Goal: Information Seeking & Learning: Compare options

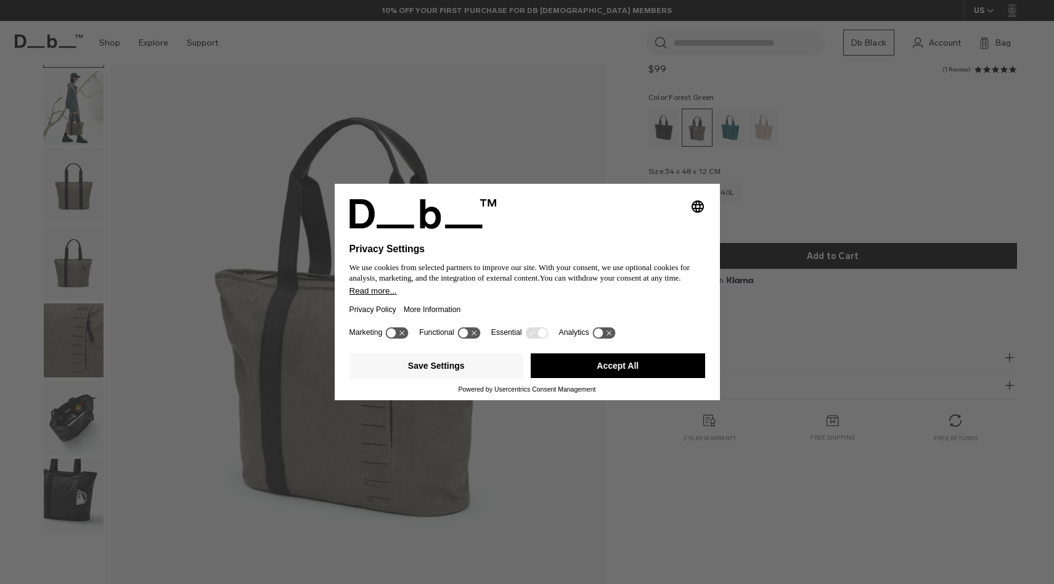
click at [462, 372] on button "Save Settings" at bounding box center [437, 365] width 174 height 25
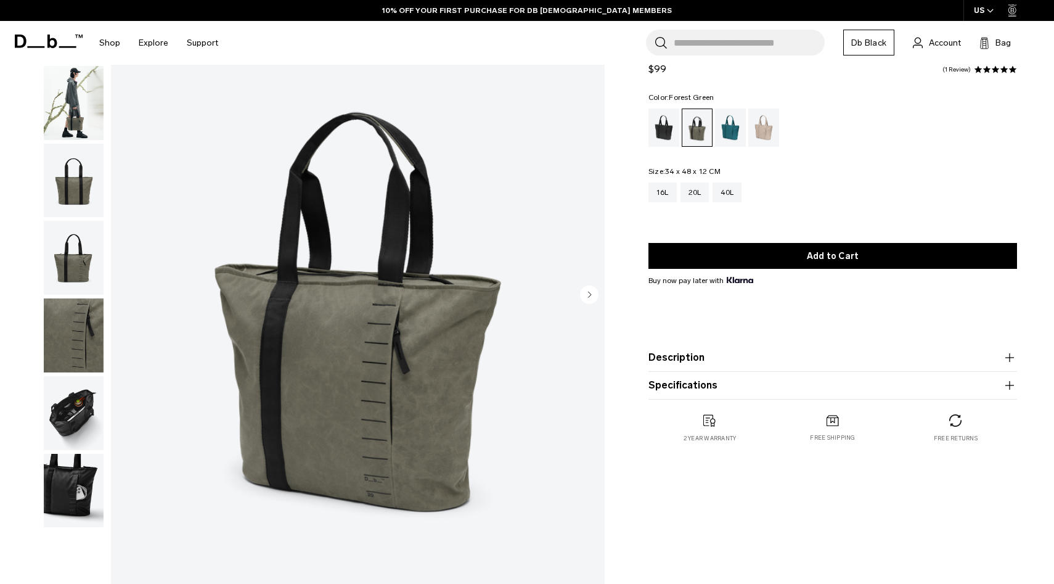
scroll to position [101, 0]
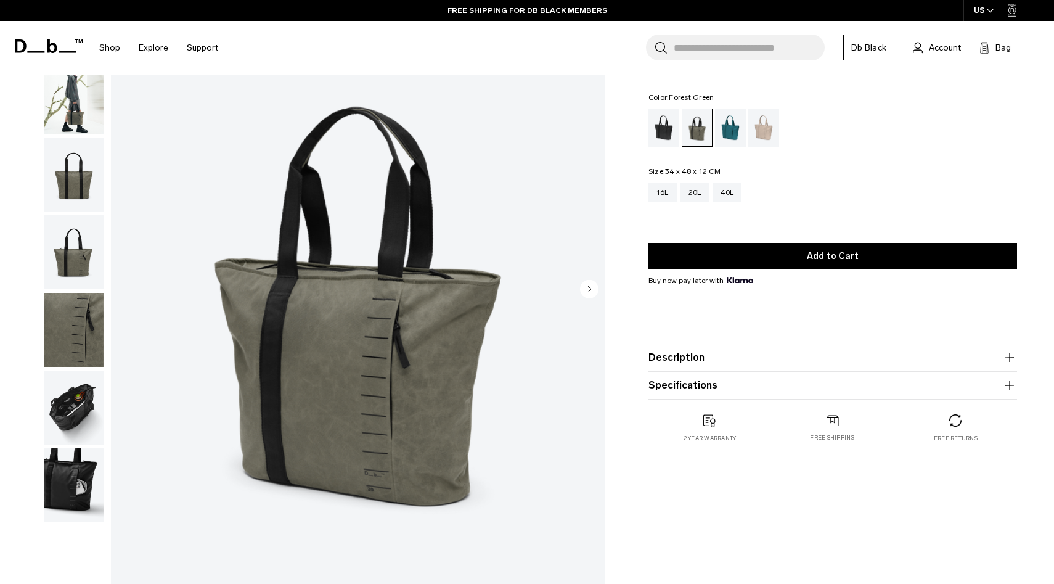
click at [56, 252] on img "button" at bounding box center [74, 252] width 60 height 74
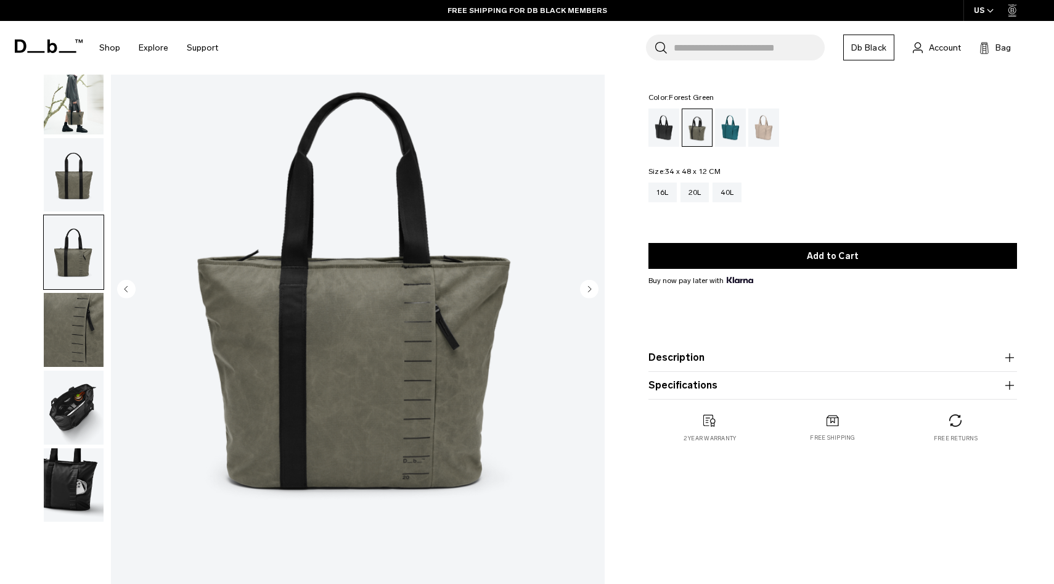
click at [75, 185] on img "button" at bounding box center [74, 175] width 60 height 74
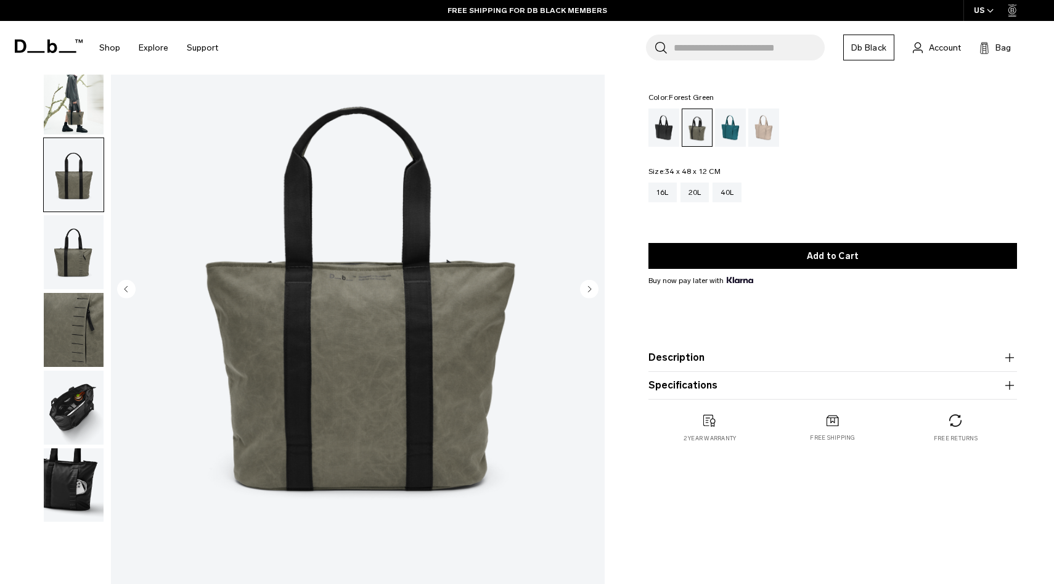
click at [84, 398] on img "button" at bounding box center [74, 407] width 60 height 74
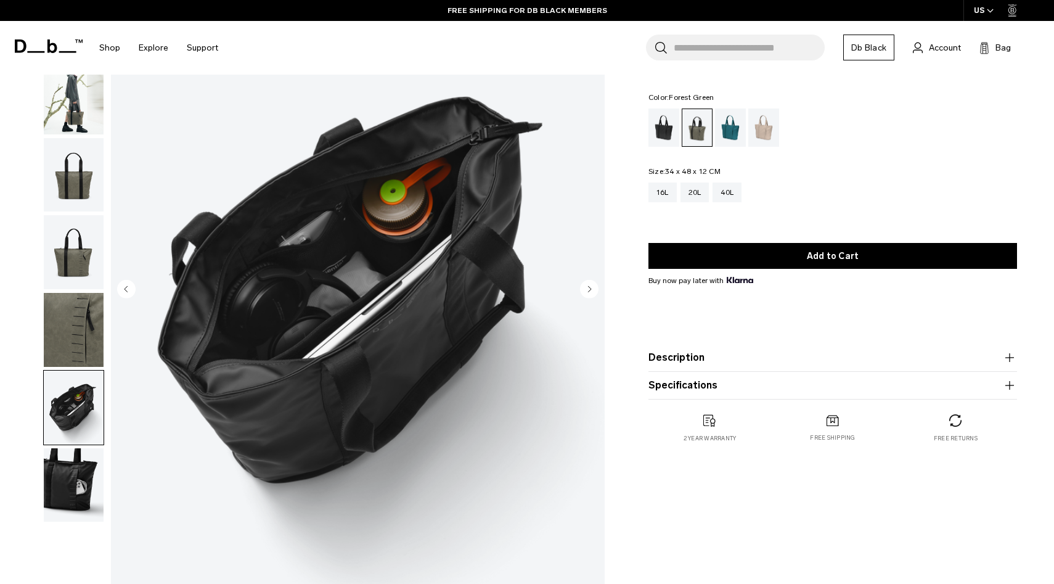
click at [75, 471] on img "button" at bounding box center [74, 485] width 60 height 74
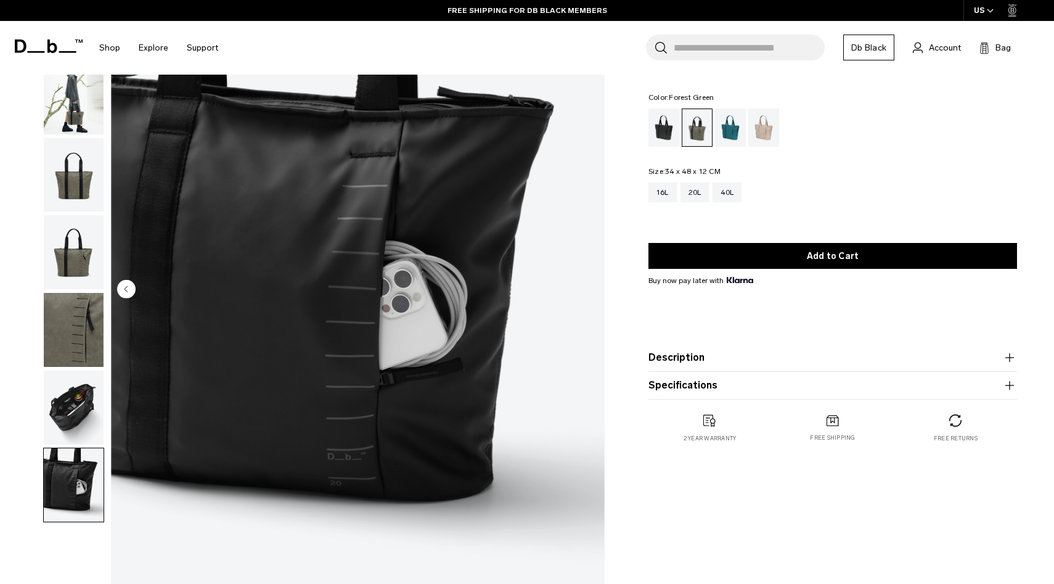
click at [86, 390] on img "button" at bounding box center [74, 407] width 60 height 74
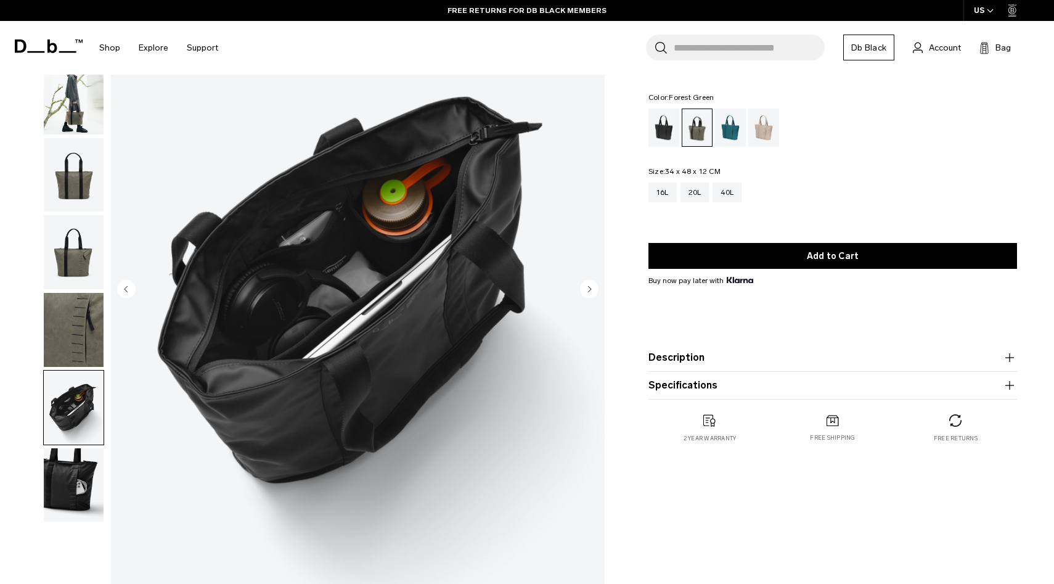
click at [76, 260] on img "button" at bounding box center [74, 252] width 60 height 74
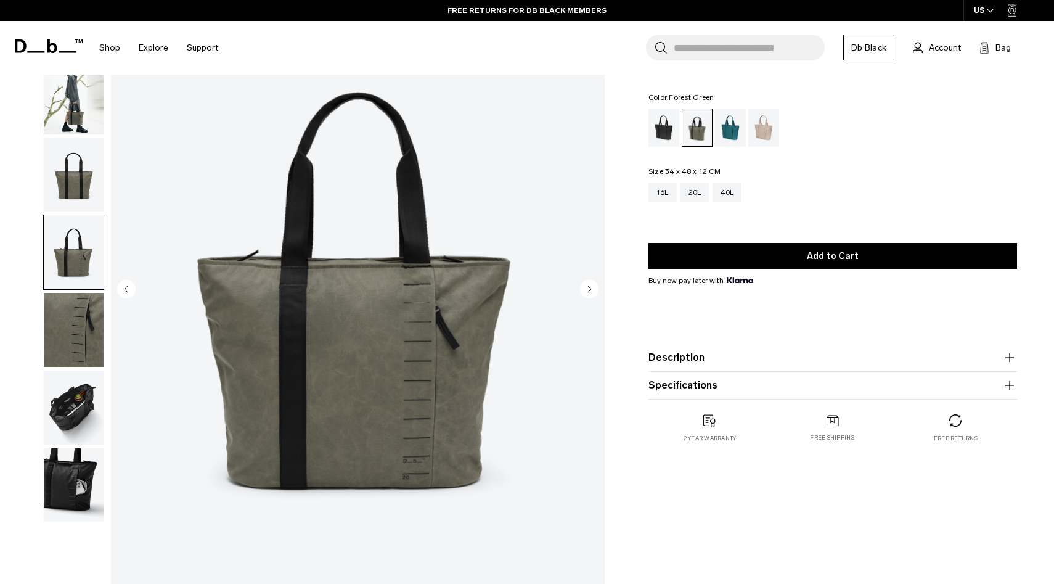
click at [83, 166] on img "button" at bounding box center [74, 175] width 60 height 74
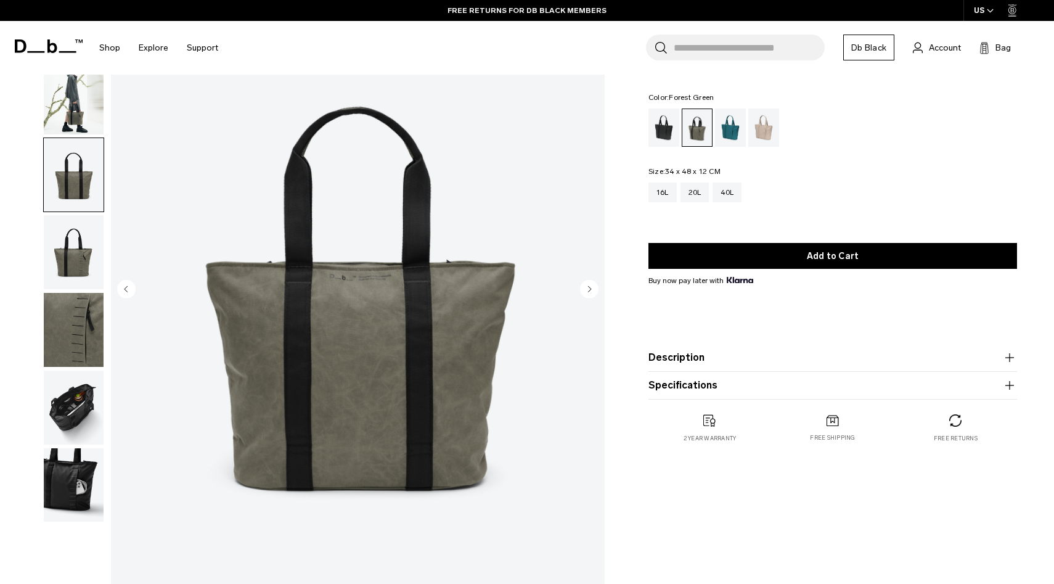
click at [96, 100] on img "button" at bounding box center [74, 97] width 60 height 74
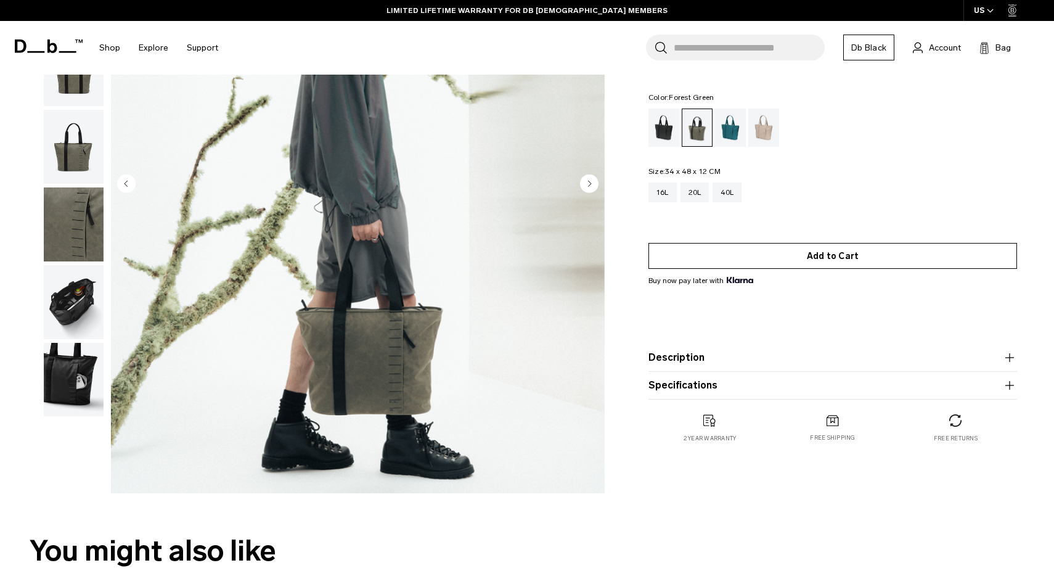
scroll to position [206, 0]
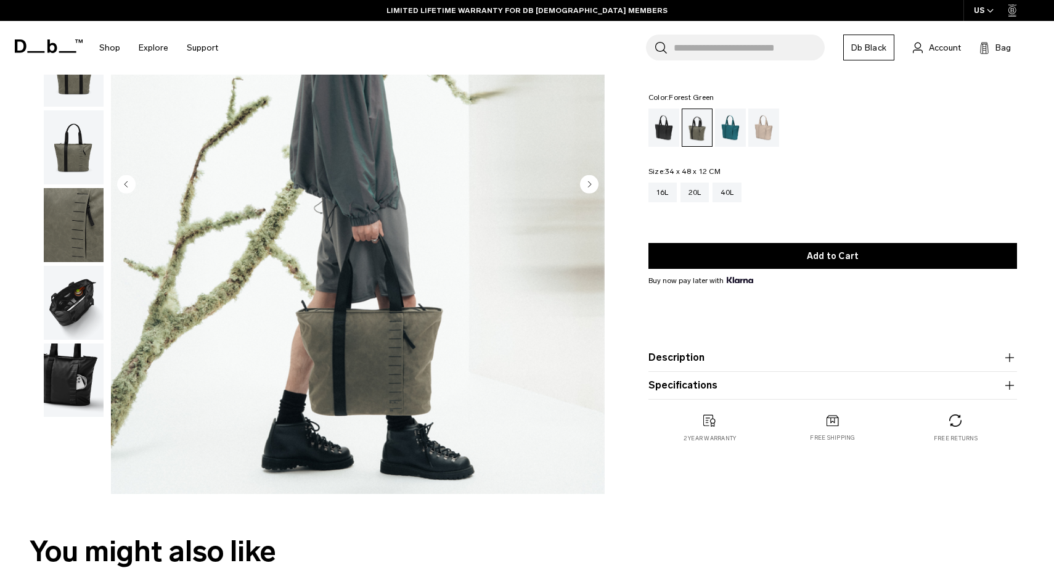
click at [584, 191] on circle "Next slide" at bounding box center [589, 184] width 18 height 18
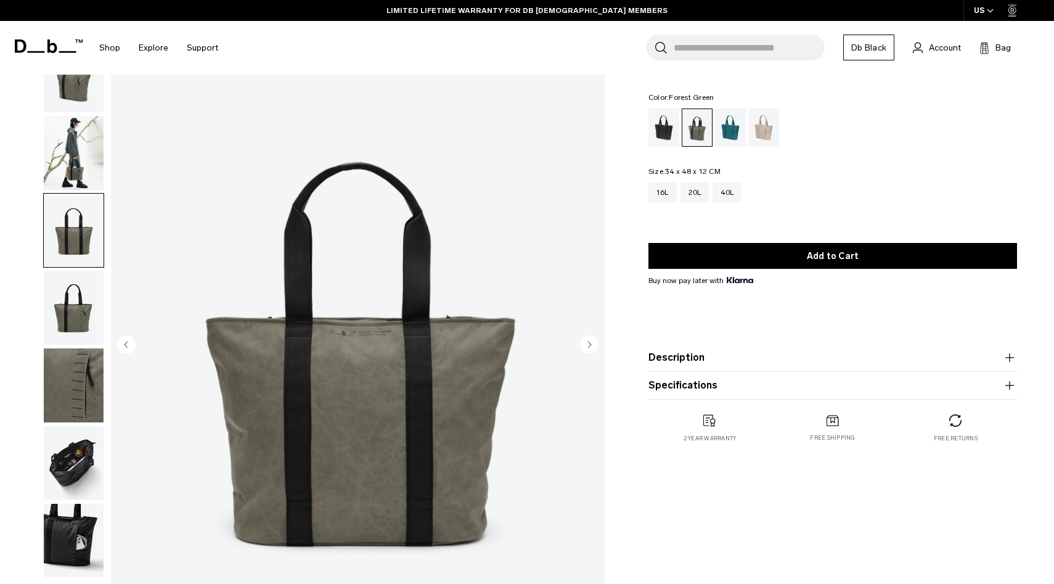
scroll to position [0, 0]
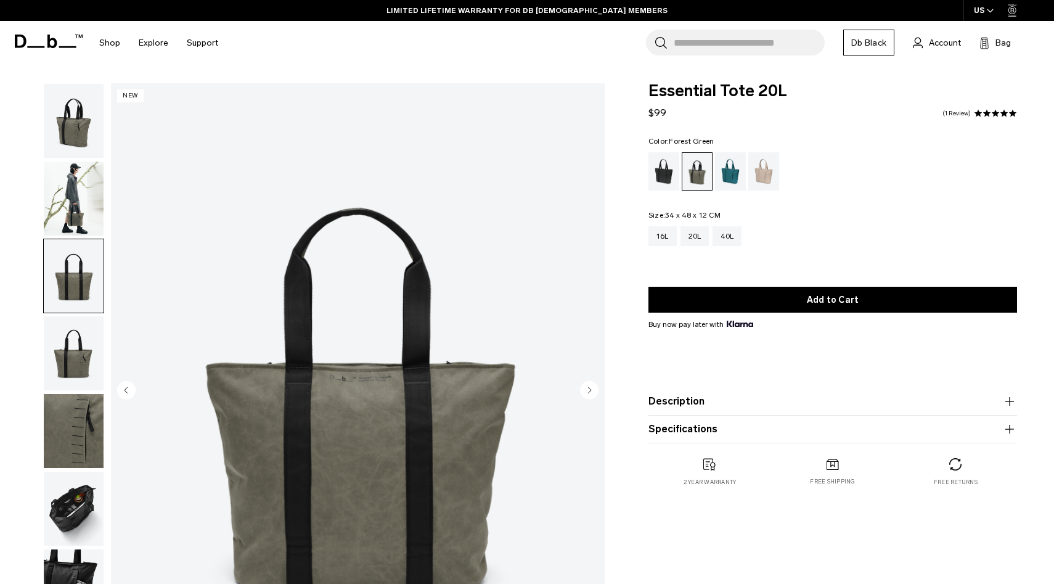
click at [65, 195] on img "button" at bounding box center [74, 199] width 60 height 74
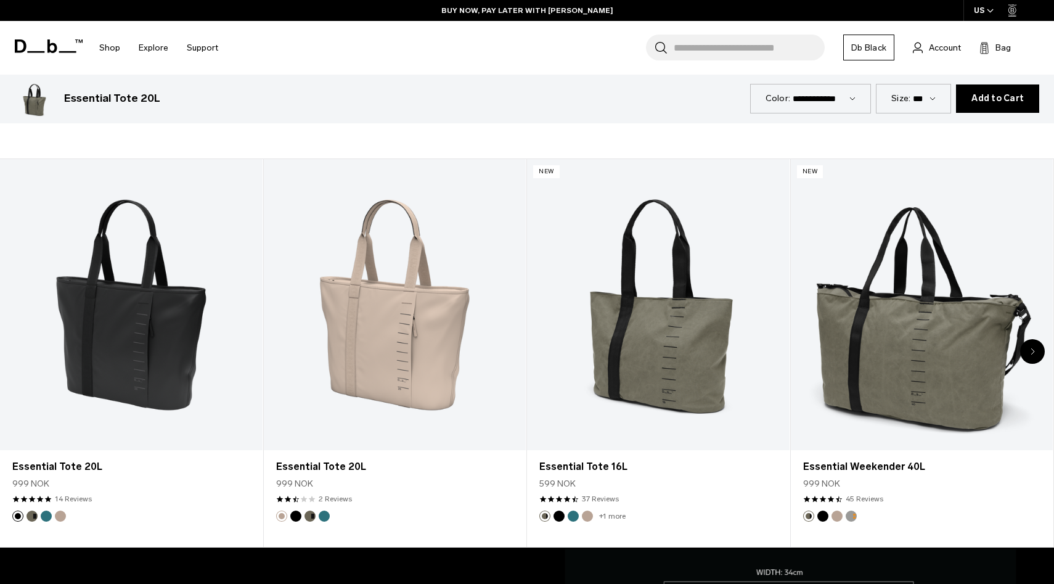
scroll to position [653, 0]
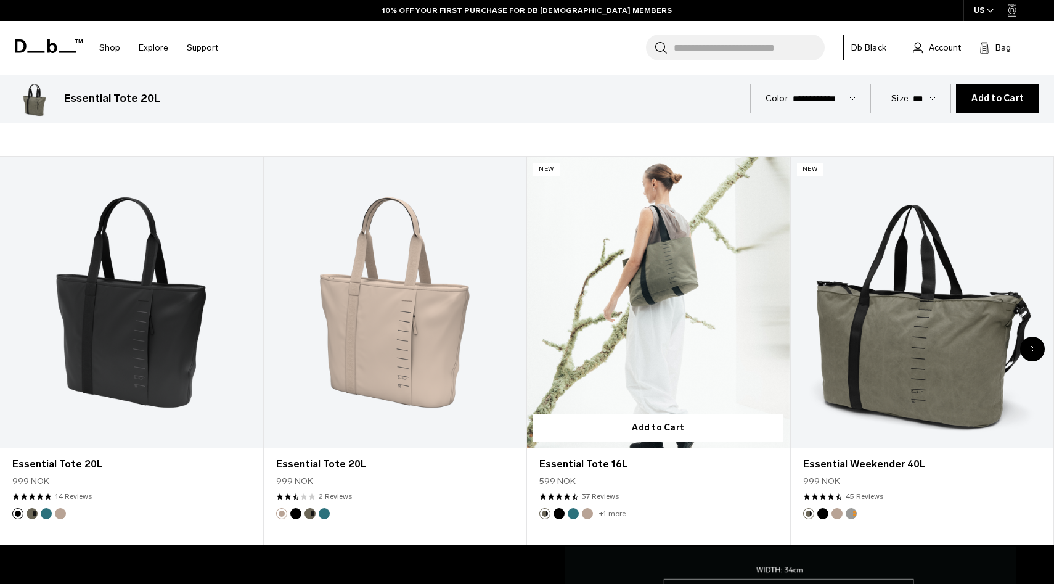
click at [676, 354] on link "Essential Tote 16L" at bounding box center [658, 303] width 263 height 292
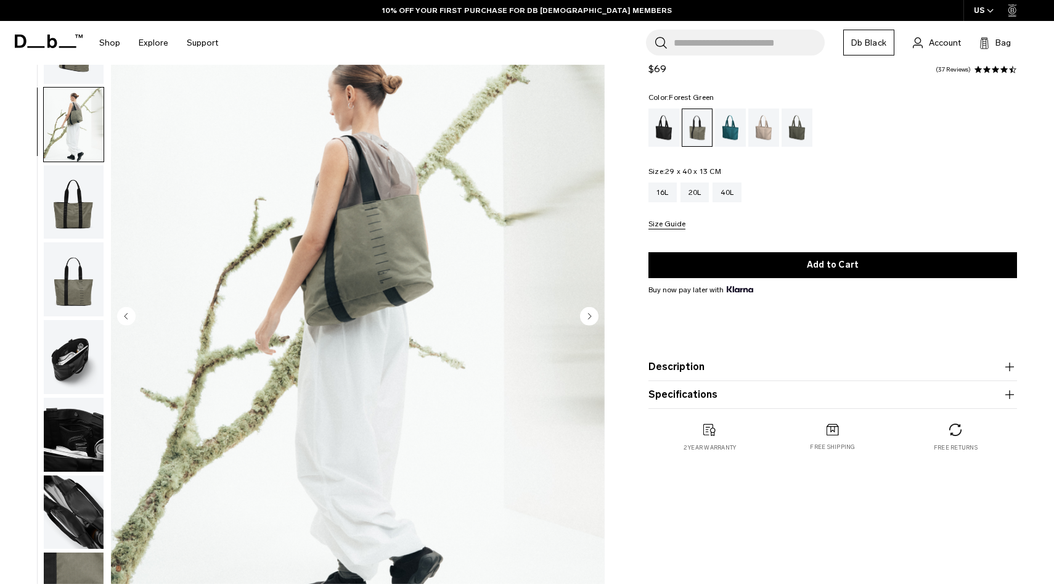
click at [74, 74] on img "button" at bounding box center [74, 47] width 60 height 74
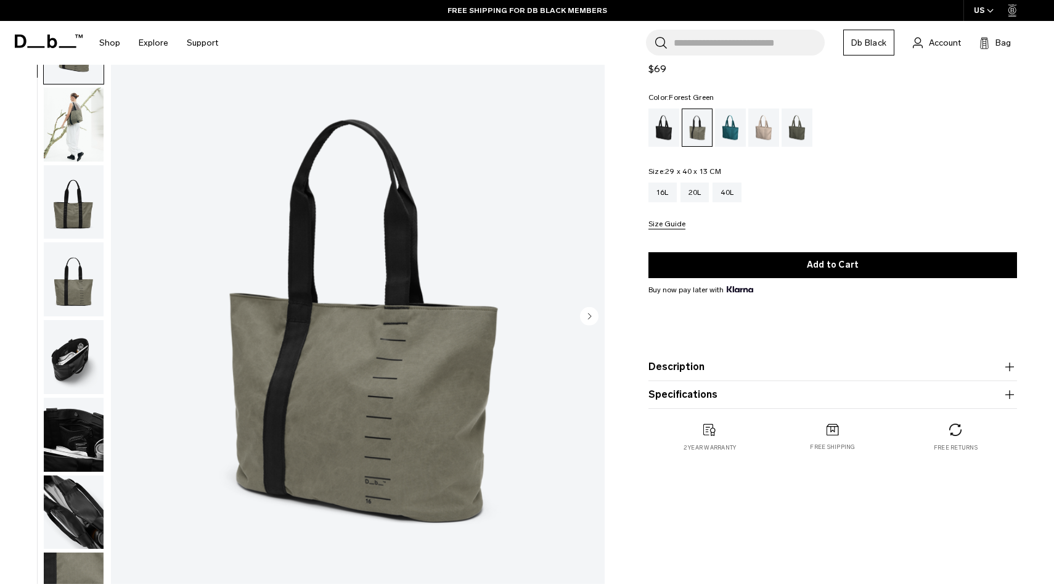
click at [86, 215] on img "button" at bounding box center [74, 202] width 60 height 74
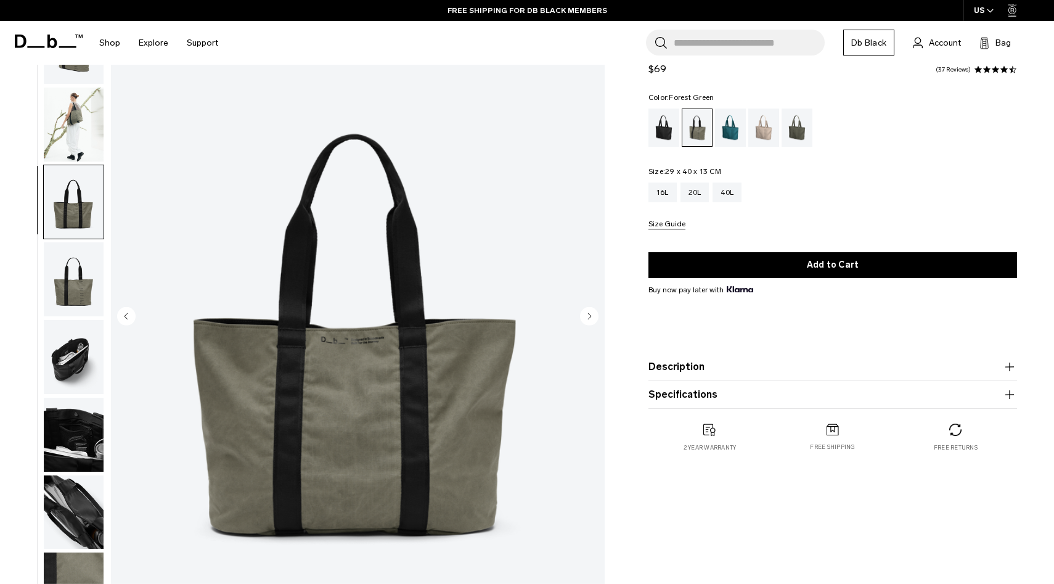
scroll to position [1, 0]
click at [70, 250] on img "button" at bounding box center [74, 278] width 60 height 74
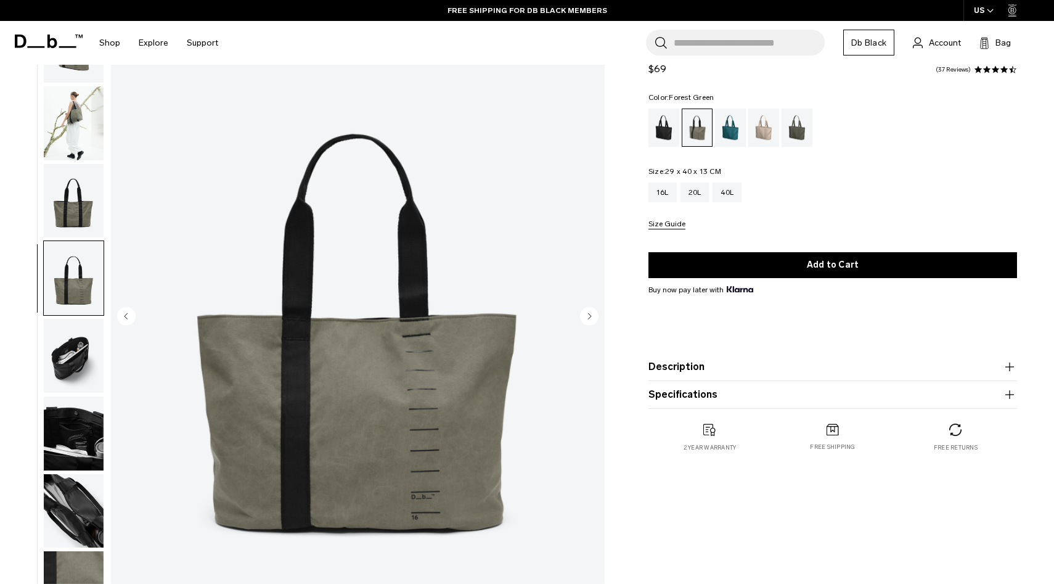
click at [72, 330] on img "button" at bounding box center [74, 356] width 60 height 74
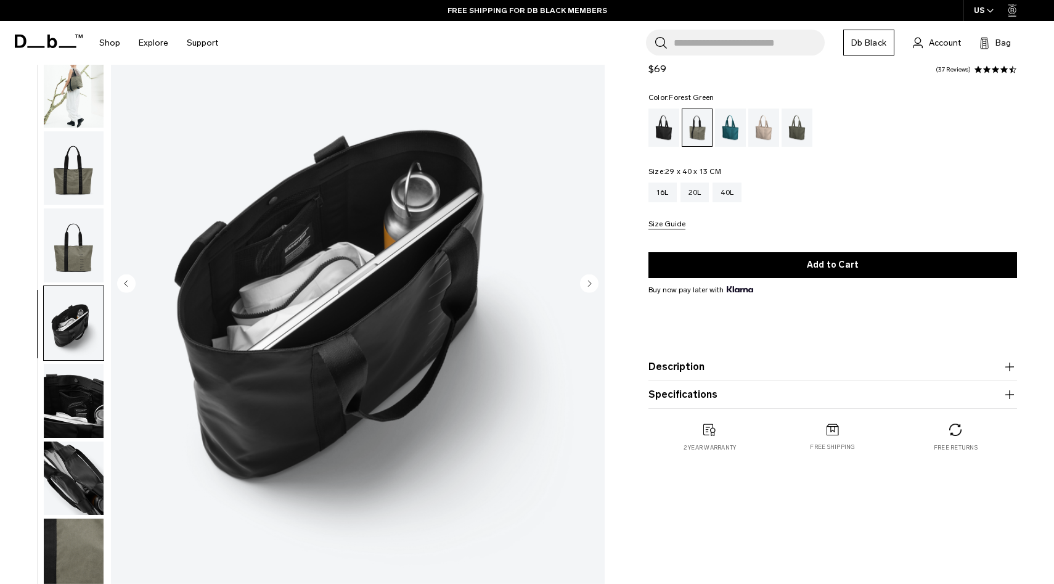
scroll to position [111, 0]
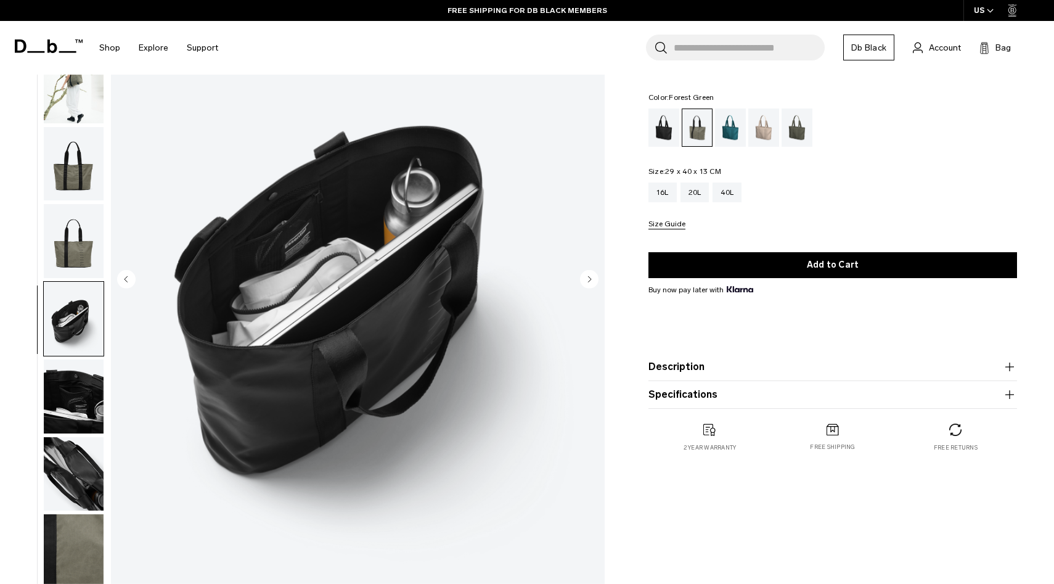
click at [71, 419] on img "button" at bounding box center [74, 396] width 60 height 74
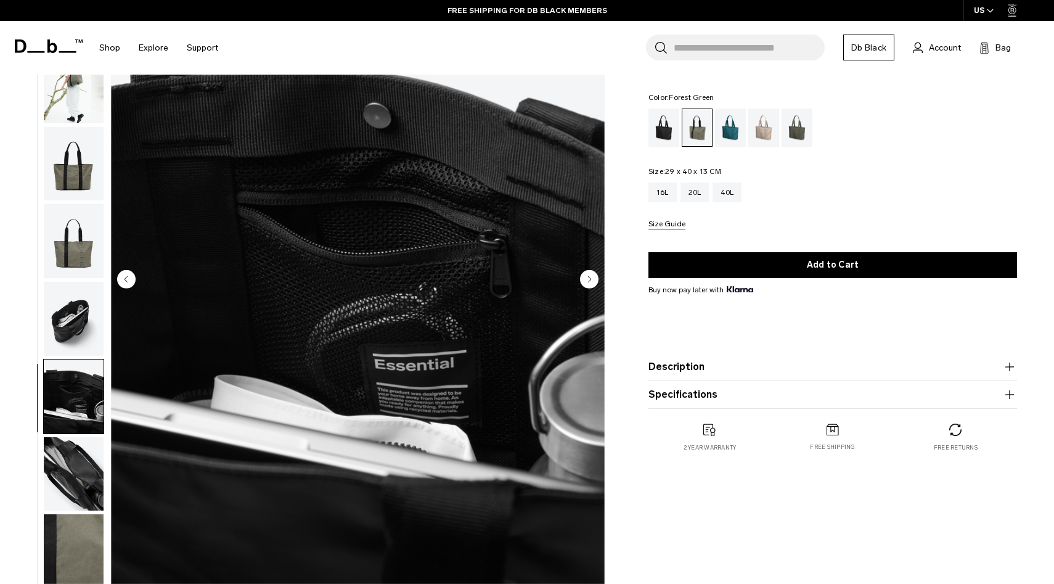
click at [83, 460] on img "button" at bounding box center [74, 474] width 60 height 74
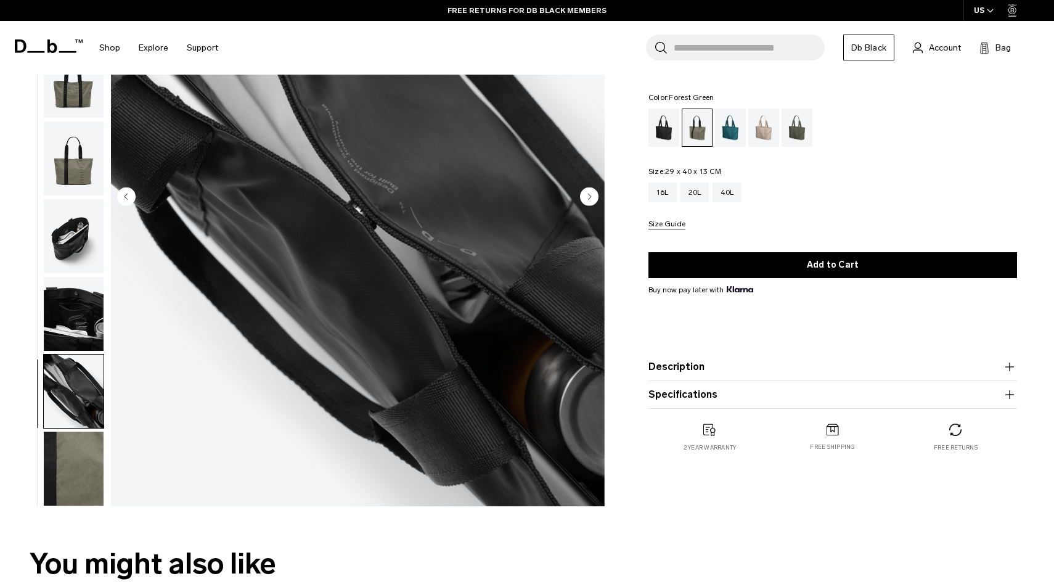
scroll to position [206, 0]
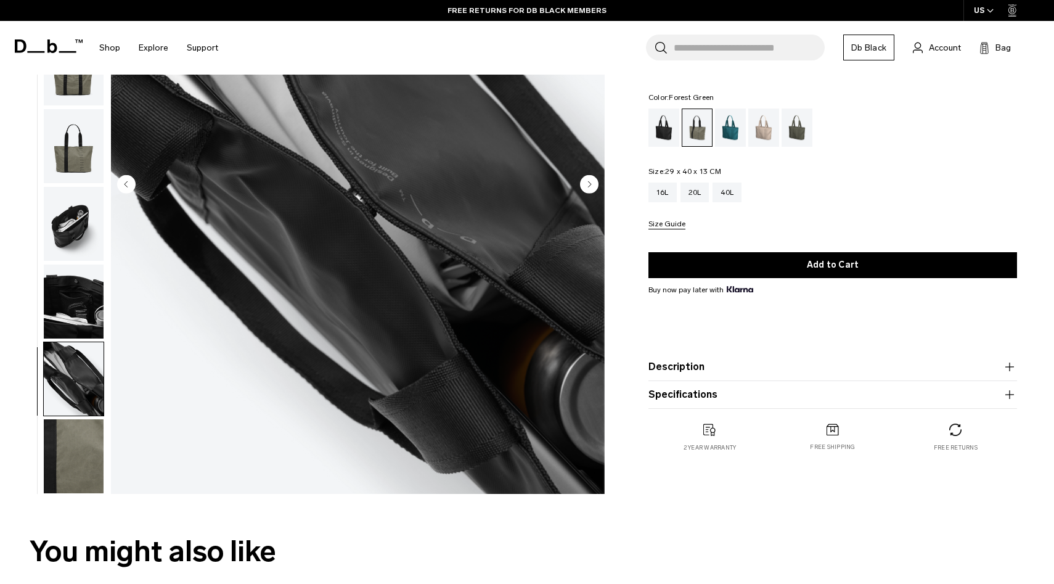
click at [78, 466] on img "button" at bounding box center [74, 456] width 60 height 74
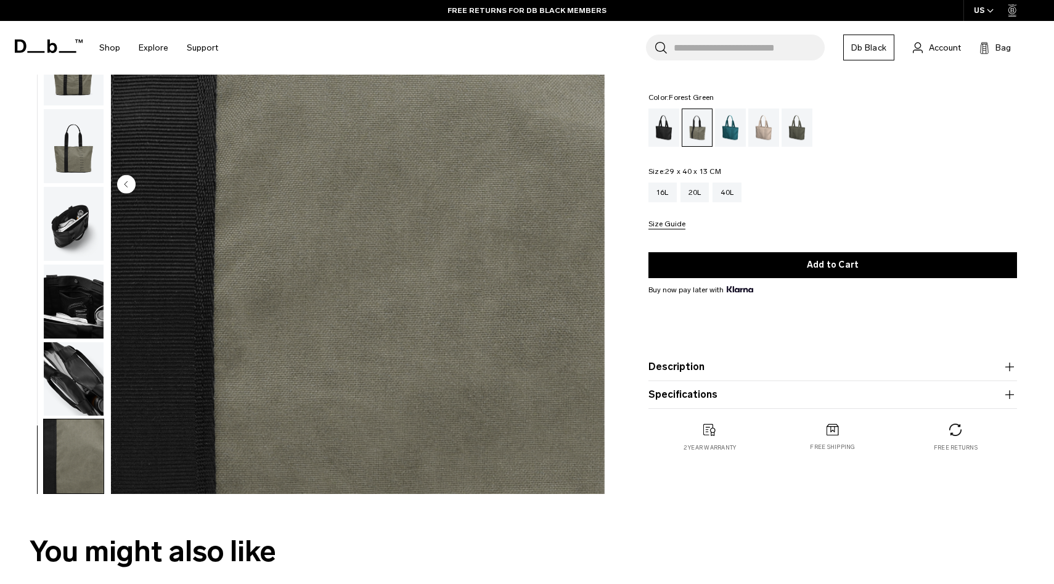
click at [80, 383] on img "button" at bounding box center [74, 379] width 60 height 74
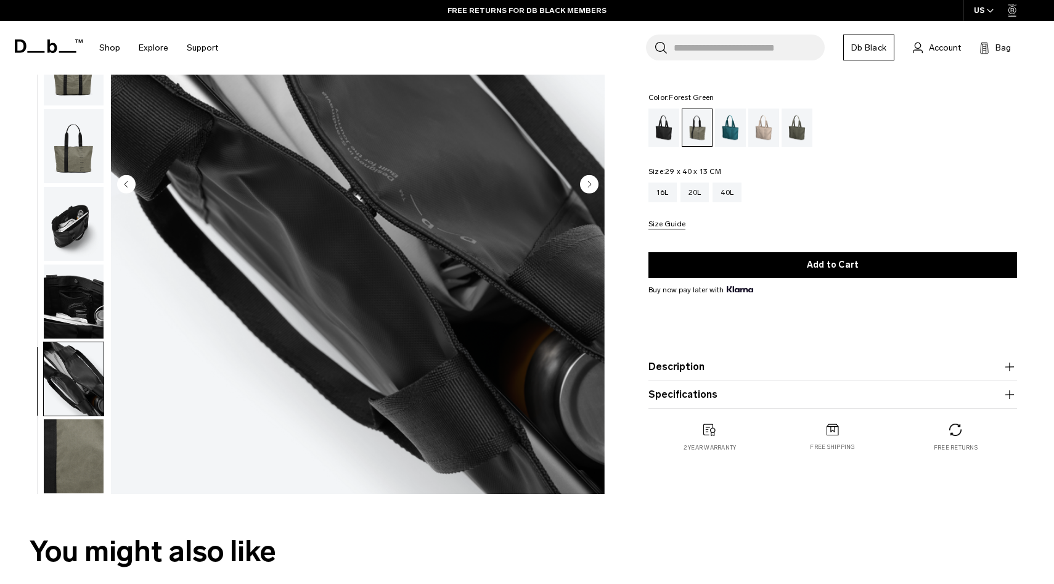
scroll to position [0, 0]
click at [80, 313] on img "button" at bounding box center [74, 303] width 60 height 74
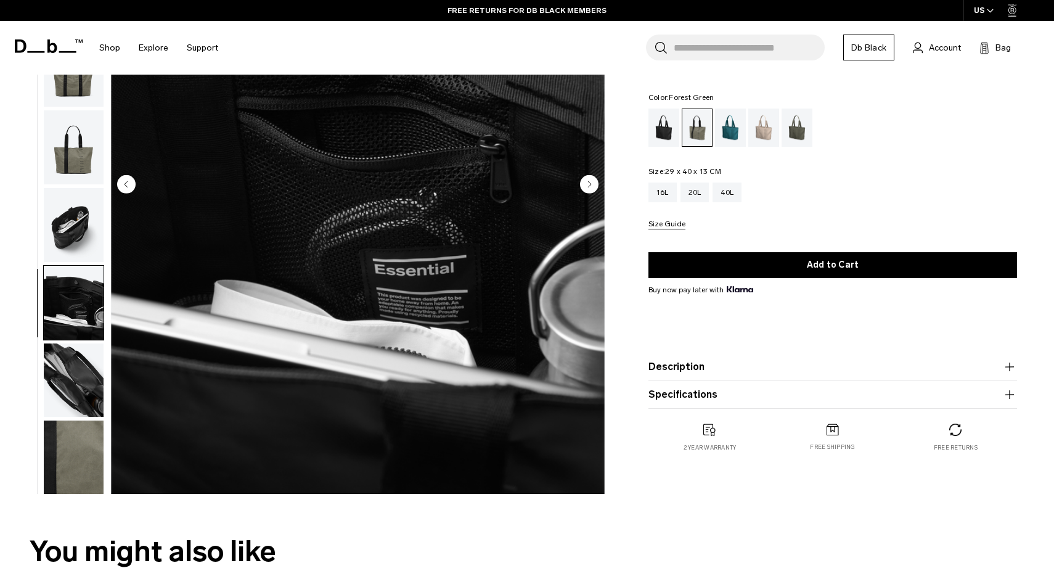
click at [83, 227] on img "button" at bounding box center [74, 225] width 60 height 74
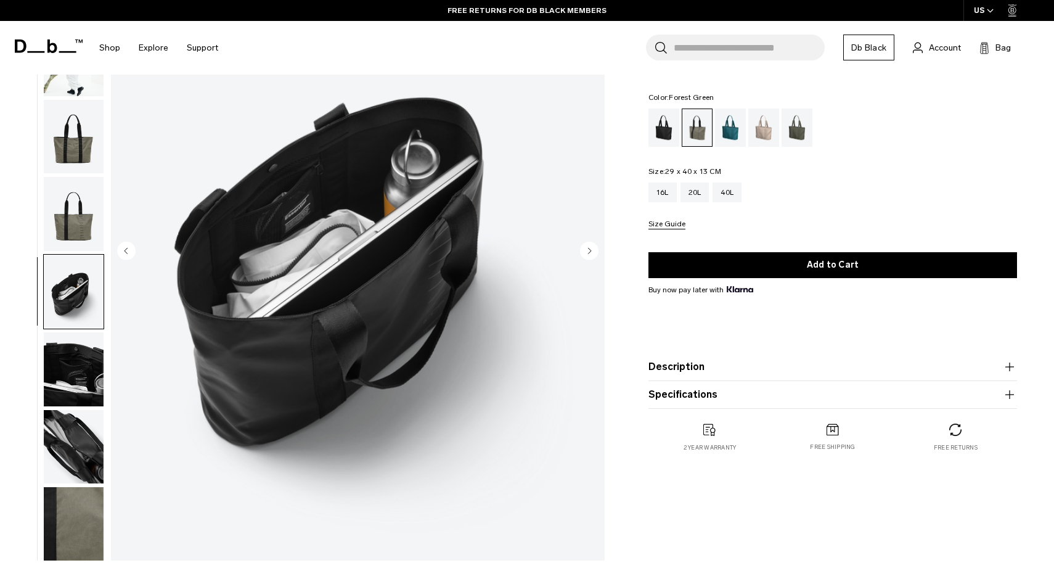
scroll to position [139, 0]
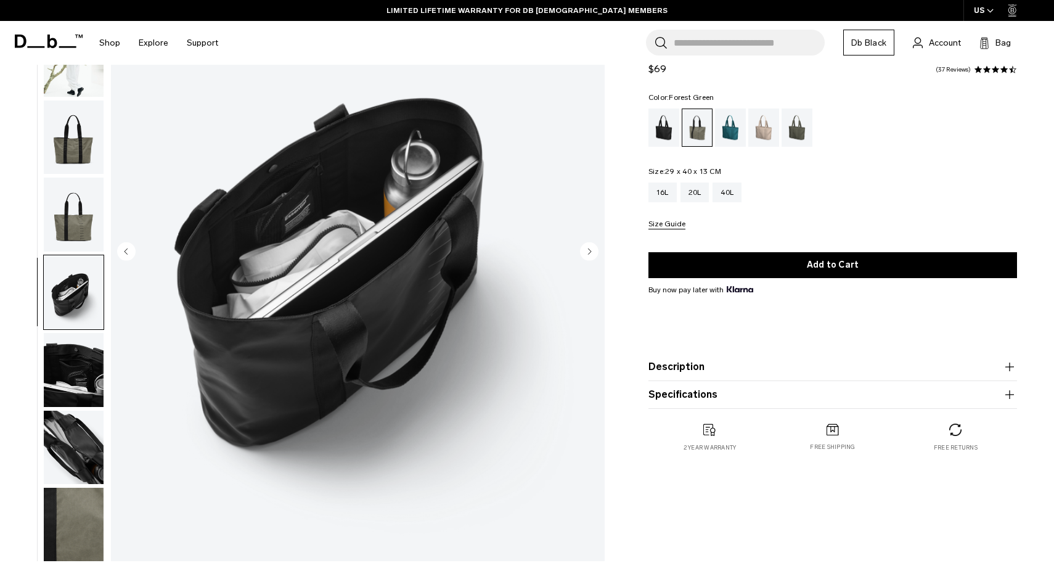
click at [81, 142] on img "button" at bounding box center [74, 137] width 60 height 74
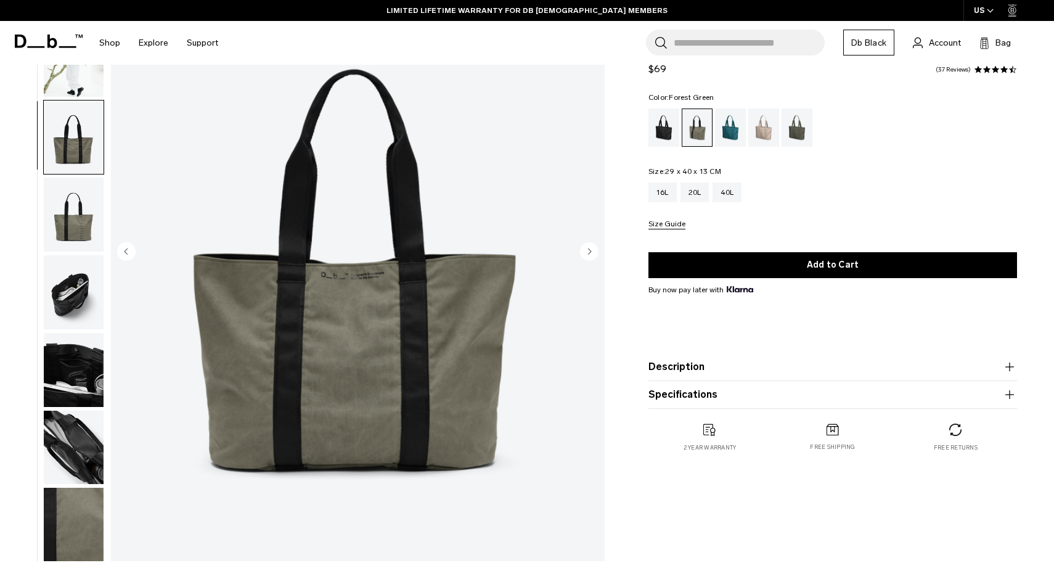
scroll to position [1, 0]
click at [83, 74] on img "button" at bounding box center [74, 59] width 60 height 74
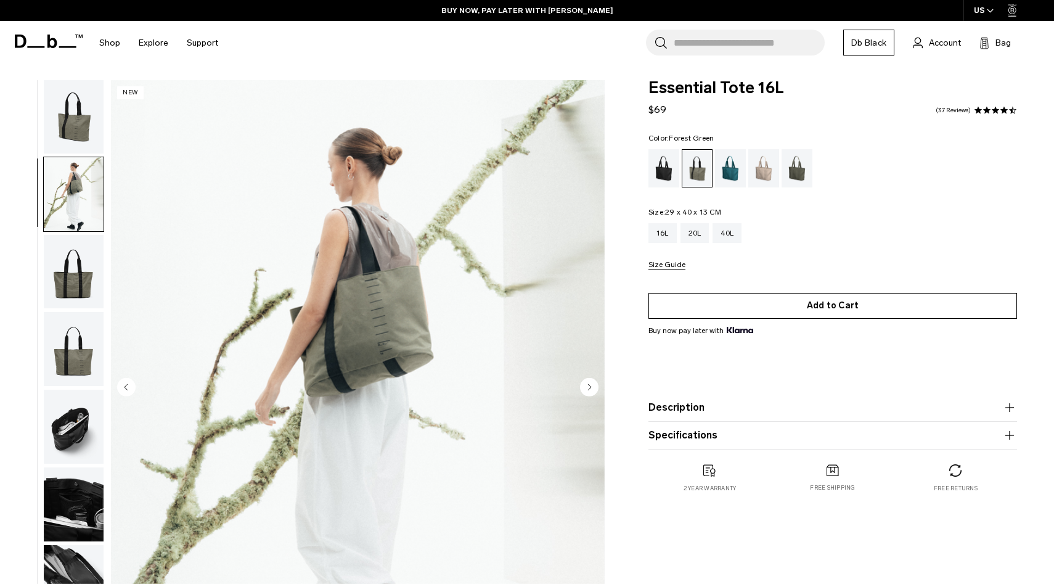
scroll to position [2, 0]
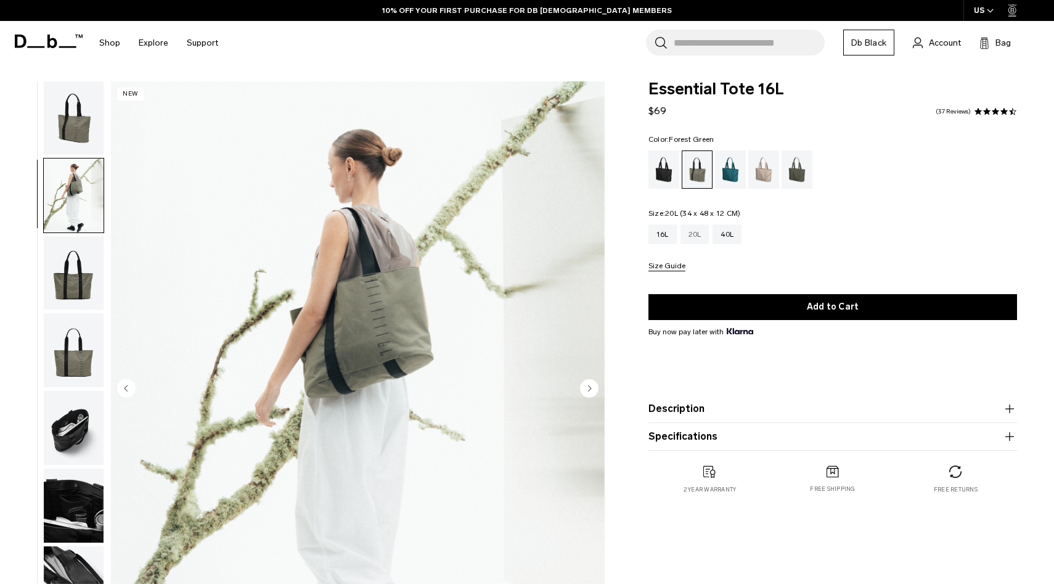
click at [698, 238] on div "20L" at bounding box center [695, 234] width 29 height 20
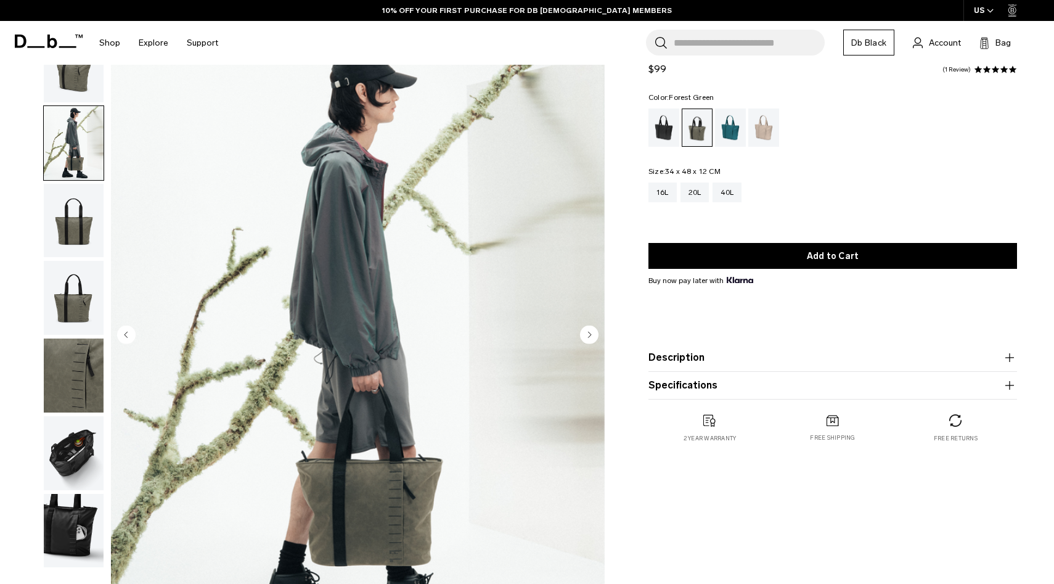
scroll to position [63, 0]
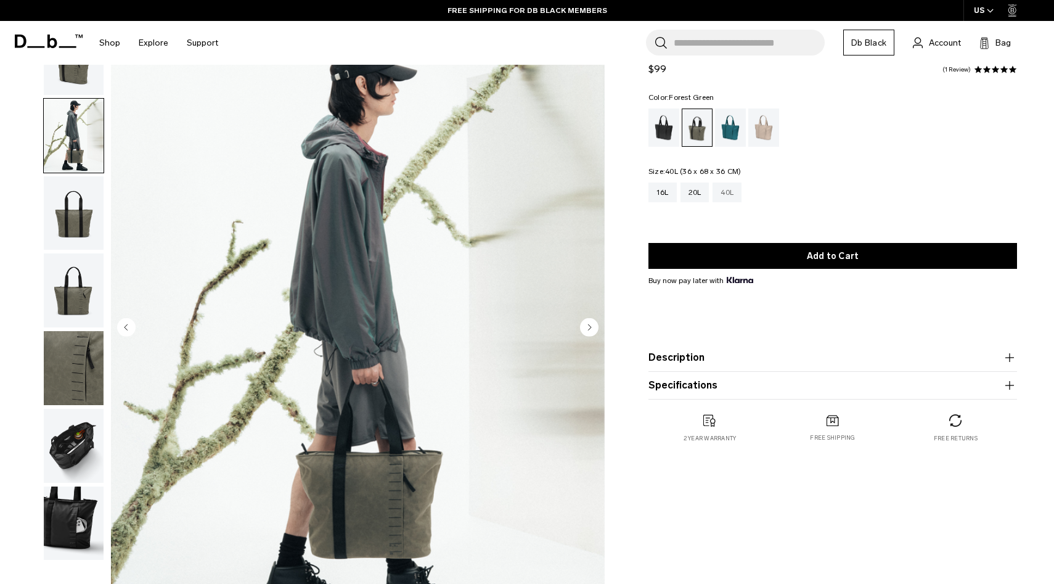
click at [732, 194] on div "40L" at bounding box center [727, 192] width 29 height 20
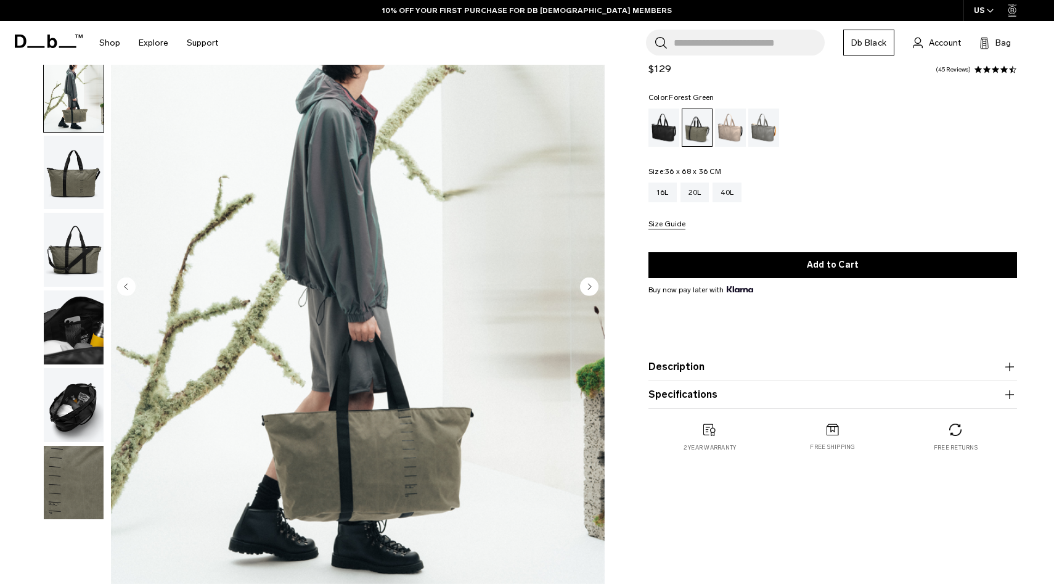
scroll to position [102, 0]
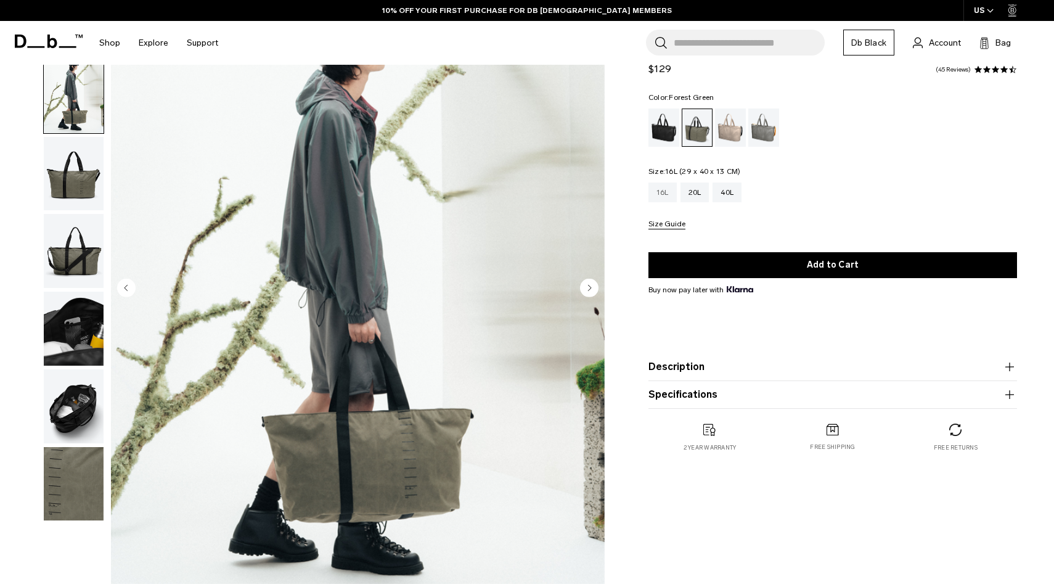
click at [664, 189] on div "16L" at bounding box center [663, 192] width 28 height 20
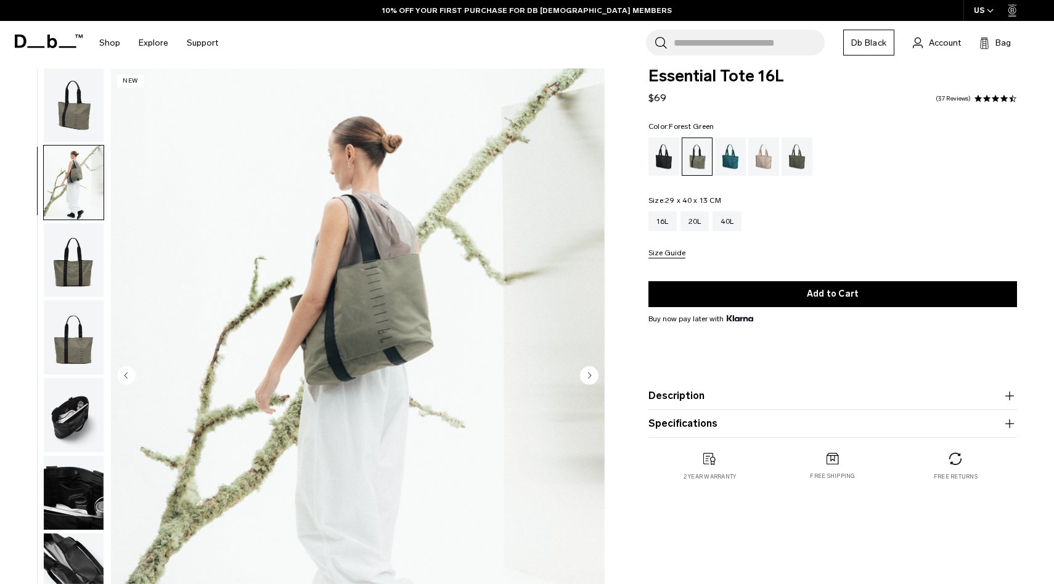
click at [71, 258] on img "button" at bounding box center [74, 260] width 60 height 74
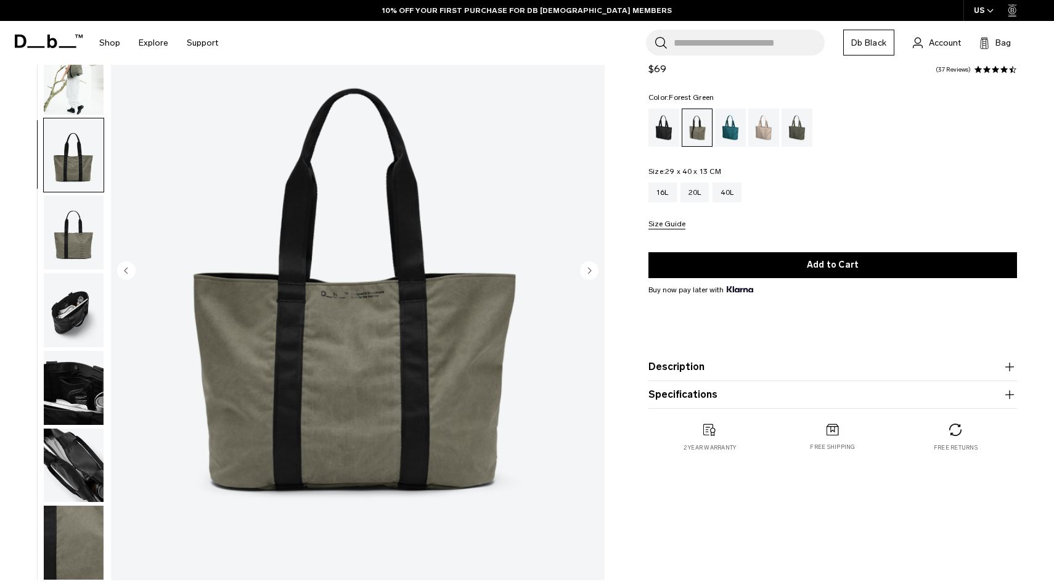
scroll to position [120, 0]
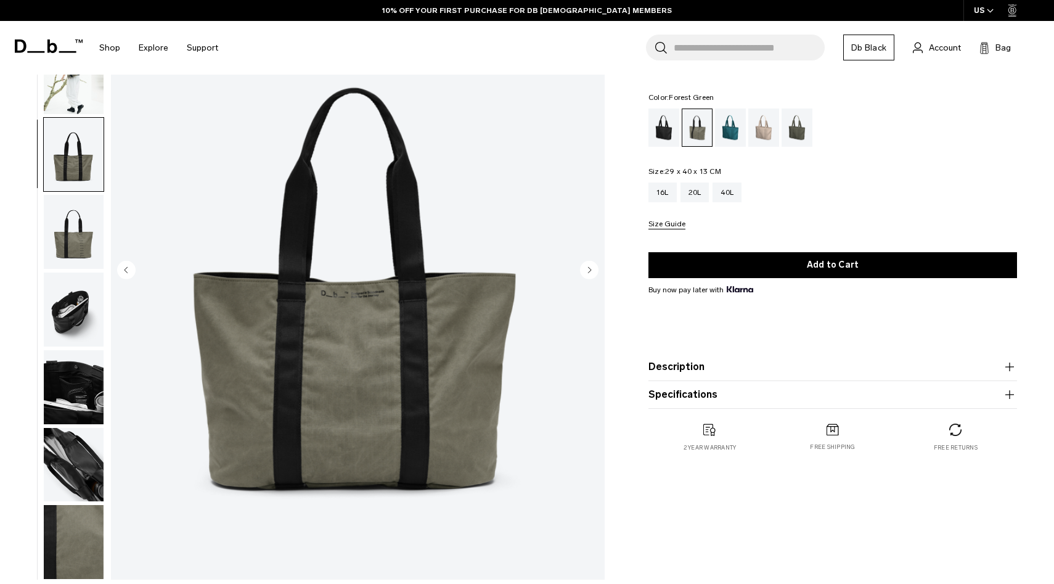
click at [77, 247] on img "button" at bounding box center [74, 232] width 60 height 74
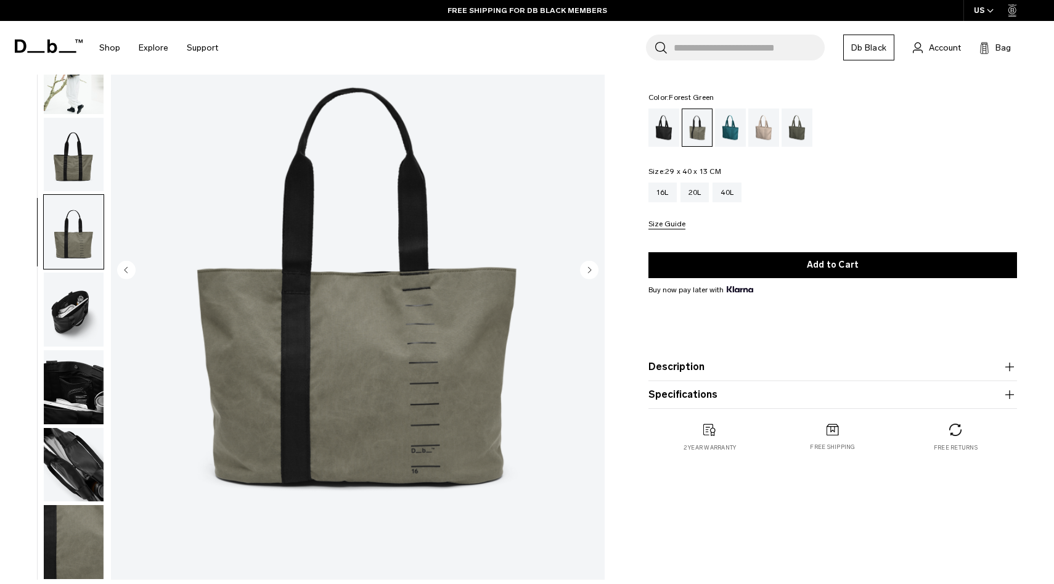
click at [75, 165] on img "button" at bounding box center [74, 155] width 60 height 74
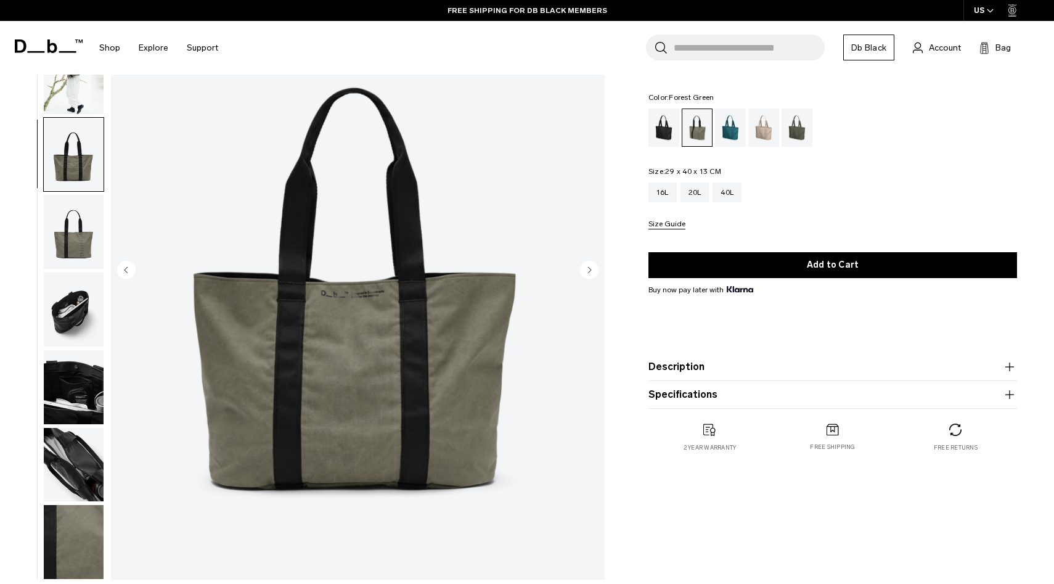
click at [74, 193] on ul at bounding box center [73, 271] width 61 height 616
click at [71, 218] on img "button" at bounding box center [74, 232] width 60 height 74
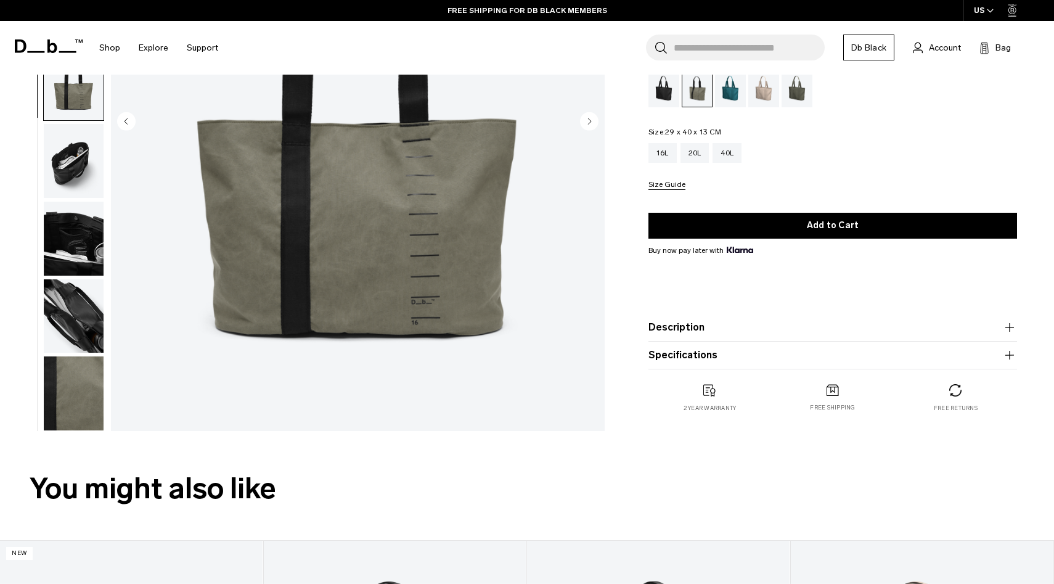
scroll to position [268, 0]
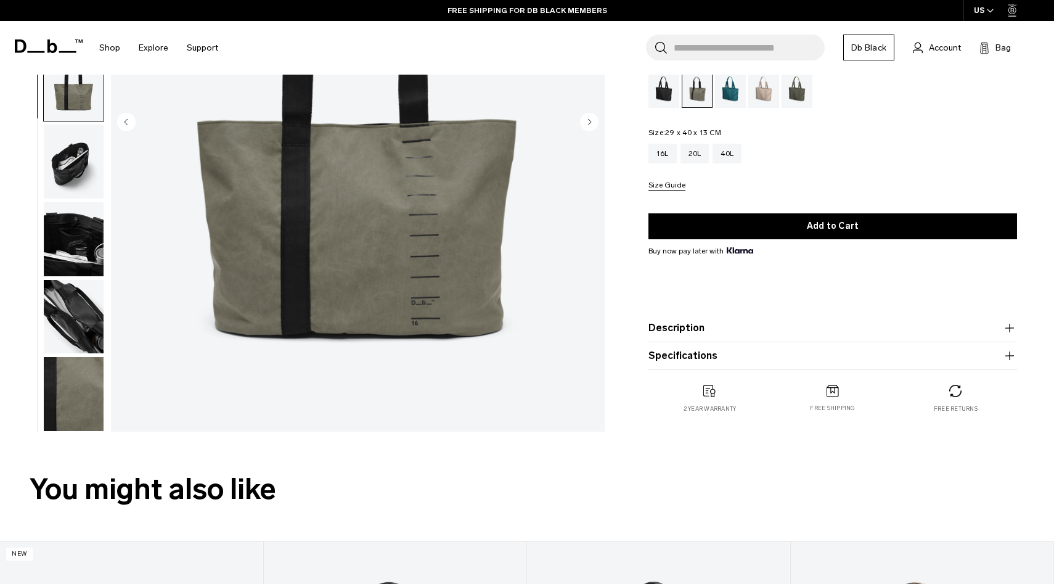
click at [80, 316] on img "button" at bounding box center [74, 317] width 60 height 74
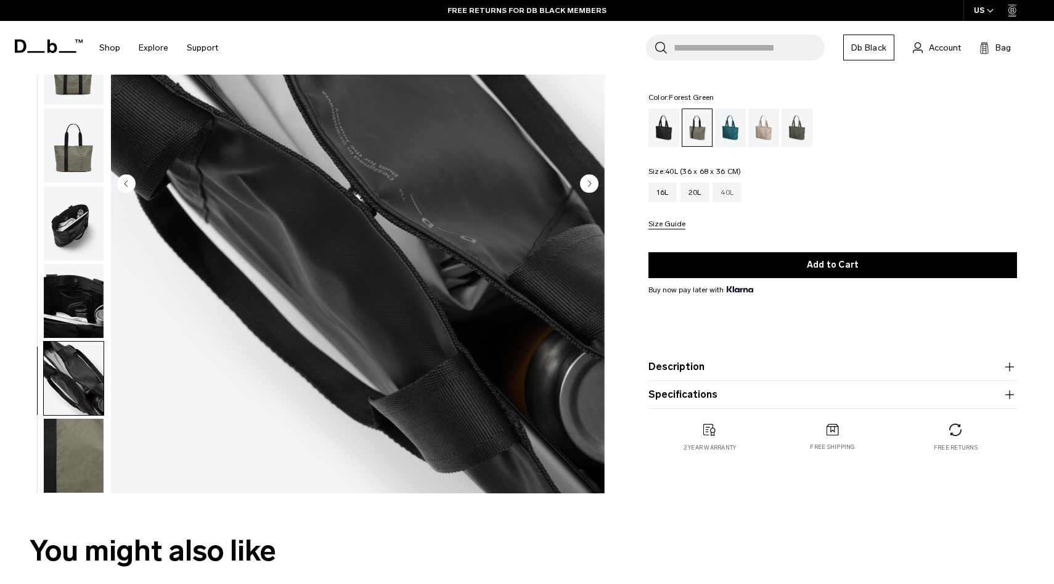
scroll to position [190, 0]
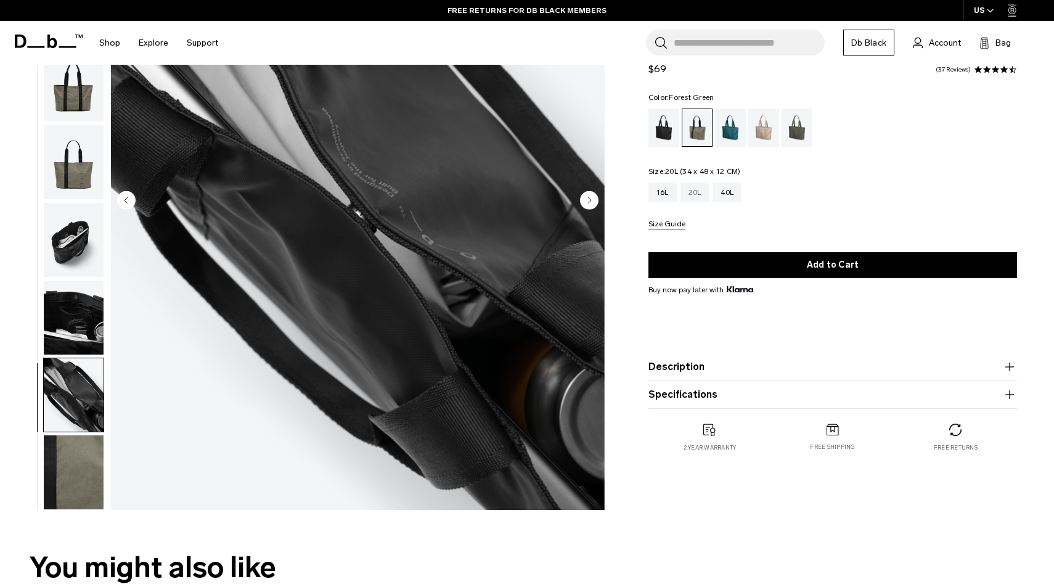
click at [695, 200] on div "20L" at bounding box center [695, 192] width 29 height 20
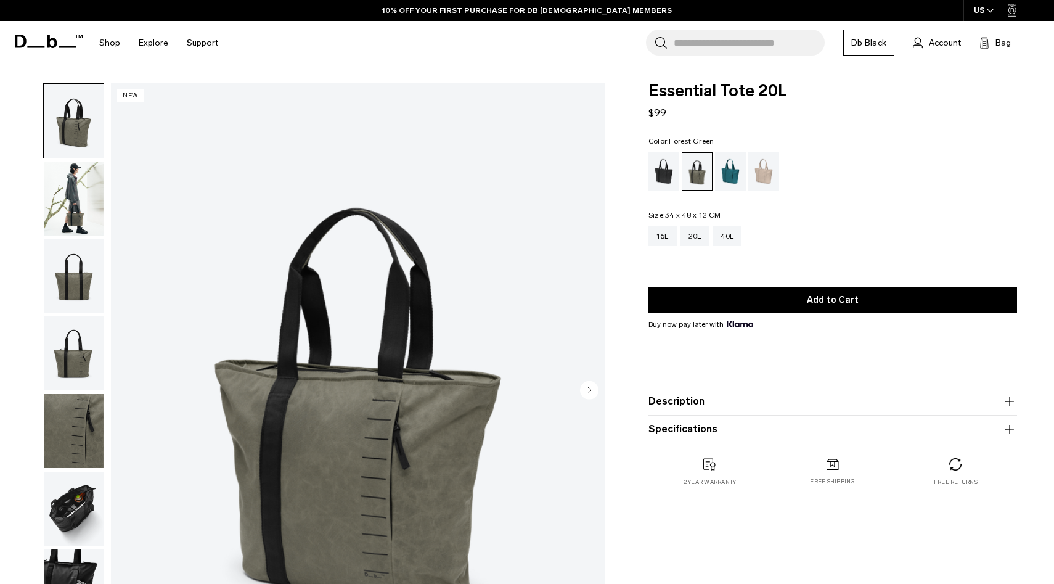
click at [74, 370] on img "button" at bounding box center [74, 353] width 60 height 74
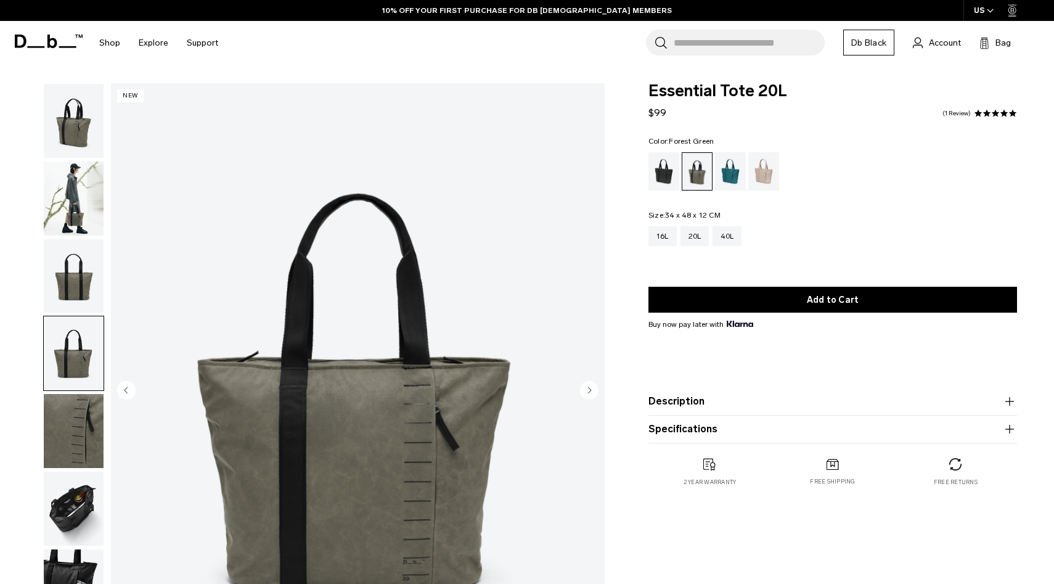
click at [70, 510] on img "button" at bounding box center [74, 509] width 60 height 74
